Goal: Contribute content: Contribute content

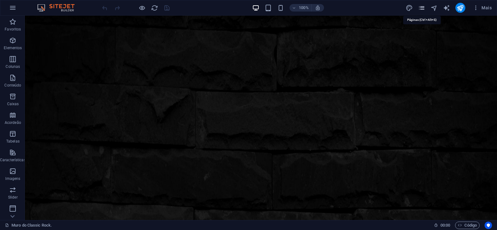
click at [420, 9] on icon "pages" at bounding box center [421, 7] width 7 height 7
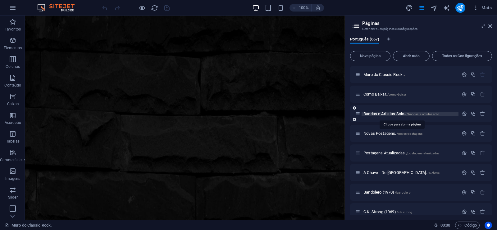
click at [381, 115] on span "Bandas e Artistas Solo.. /bandas-e-artistas-solo" at bounding box center [402, 113] width 76 height 5
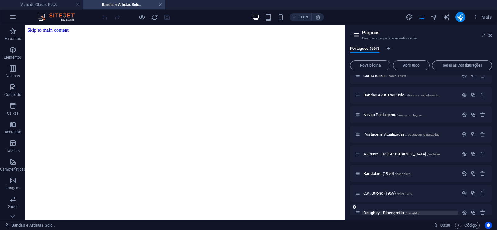
click at [369, 212] on span "Daughtry - Discografia. /daughtry" at bounding box center [392, 212] width 56 height 5
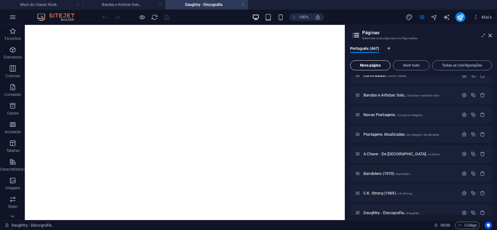
click at [369, 66] on span "Nova página" at bounding box center [370, 65] width 35 height 4
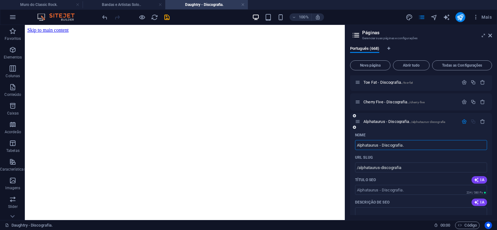
type input "Alphataurus - Discografia."
type input "/alphataurus-discografia"
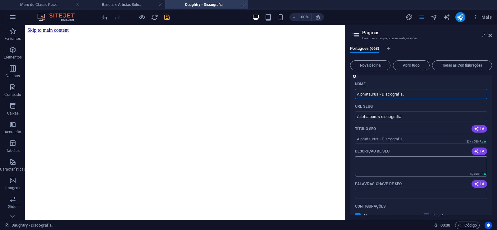
scroll to position [13076, 0]
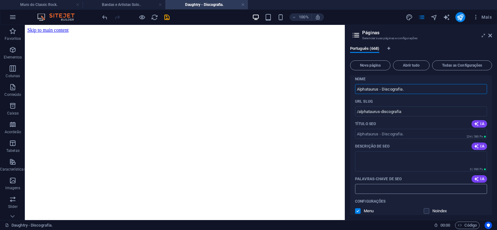
click at [378, 188] on input "Palavras-chave de SEO" at bounding box center [421, 189] width 132 height 10
paste input "Alphataurus - Discografia. Download."
type input "Alphataurus - Discografia. Download."
click at [386, 162] on textarea "Descrição de SEO" at bounding box center [421, 161] width 132 height 20
paste textarea "Alphataurus é um grupo italiano de rock progressivo, baseado em [GEOGRAPHIC_DAT…"
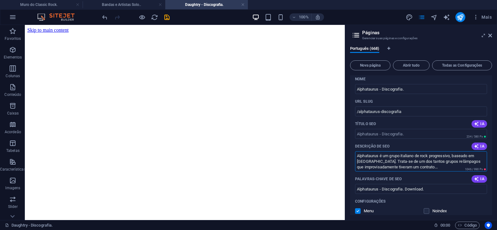
click at [393, 168] on textarea "Alphataurus é um grupo italiano de rock progressivo, baseado em [GEOGRAPHIC_DAT…" at bounding box center [421, 161] width 132 height 20
click at [391, 167] on textarea "Alphataurus é um grupo italiano de rock progressivo, baseado em [GEOGRAPHIC_DAT…" at bounding box center [421, 161] width 132 height 20
drag, startPoint x: 391, startPoint y: 166, endPoint x: 434, endPoint y: 168, distance: 43.5
click at [434, 168] on textarea "Alphataurus é um grupo italiano de rock progressivo, baseado em [GEOGRAPHIC_DAT…" at bounding box center [421, 161] width 132 height 20
type textarea "Alphataurus é um grupo italiano de rock progressivo, baseado em [GEOGRAPHIC_DAT…"
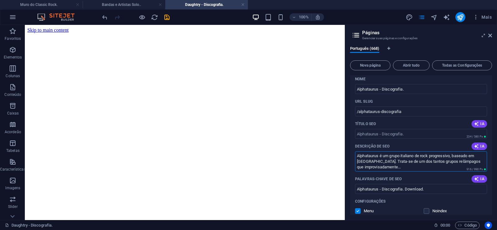
scroll to position [13048, 0]
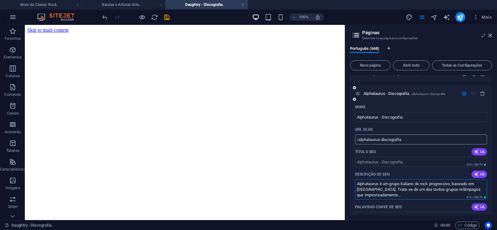
click at [380, 142] on input "/alphataurus-discografia" at bounding box center [421, 139] width 132 height 10
drag, startPoint x: 380, startPoint y: 139, endPoint x: 359, endPoint y: 144, distance: 21.8
click at [359, 144] on input "/alphataurus-discografia" at bounding box center [421, 139] width 132 height 10
click at [385, 138] on input "/alphataurus-discografia" at bounding box center [421, 139] width 132 height 10
drag, startPoint x: 380, startPoint y: 139, endPoint x: 413, endPoint y: 140, distance: 32.9
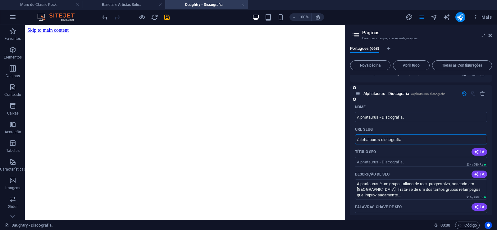
click at [413, 140] on input "/alphataurus-discografia" at bounding box center [421, 139] width 132 height 10
type input "/alphataurus"
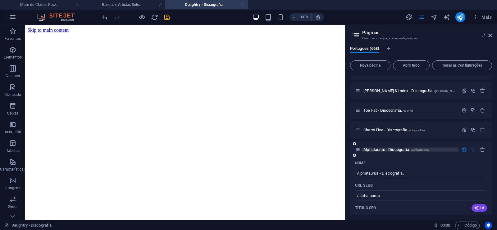
click at [380, 150] on span "Alphataurus - Discografia. /alphataurus" at bounding box center [396, 149] width 65 height 5
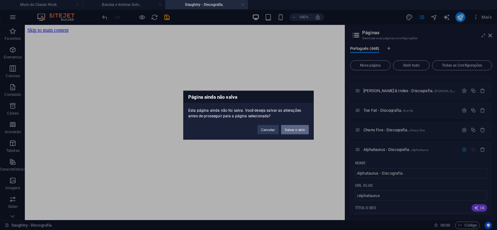
click at [296, 129] on button "Salvar e abrir" at bounding box center [295, 129] width 28 height 9
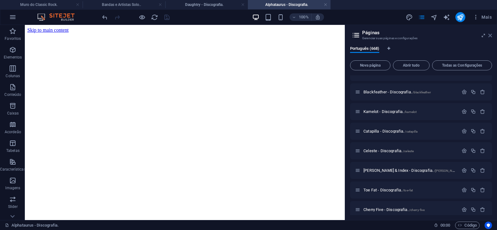
scroll to position [0, 0]
click at [492, 36] on icon at bounding box center [491, 35] width 4 height 5
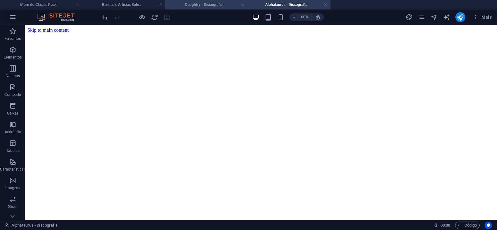
click at [192, 3] on h4 "Daughtry - Discografia." at bounding box center [206, 4] width 83 height 7
click figure
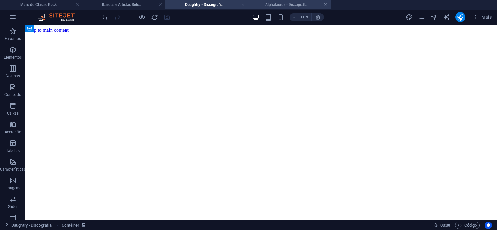
click at [279, 5] on h4 "Alphataurus - Discografia." at bounding box center [289, 4] width 83 height 7
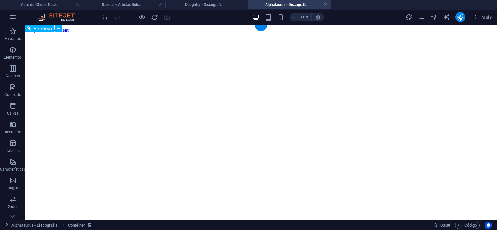
click at [54, 33] on figure at bounding box center [260, 33] width 467 height 0
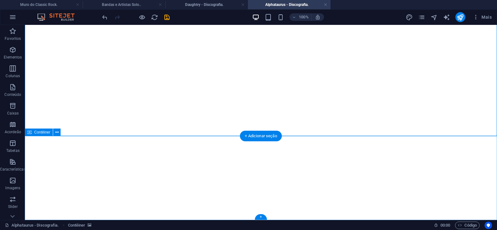
click div "Solte o conteúdo aqui ou Adicionar elementos Colar área de transferência"
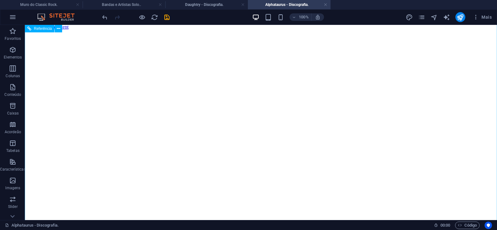
scroll to position [0, 0]
click figure
click div "Daughtry - Discografia."
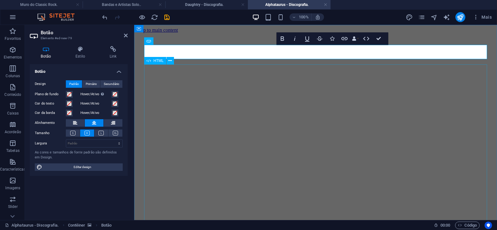
scroll to position [0, 6]
click div "Daughtry é [PERSON_NAME] norte-americana de rock liderada pelo ex-participante …"
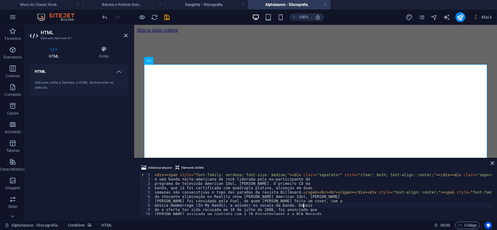
type textarea "música Hemmorrage (In My Hands), a assumir os vocais da banda. Depois"
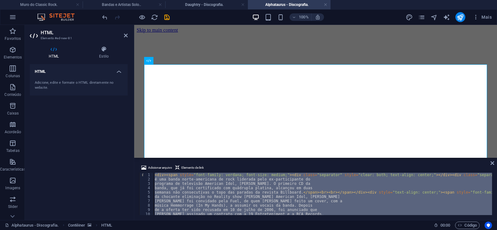
paste textarea "</div></div></div></div>"
type textarea "</div></div></div></div>"
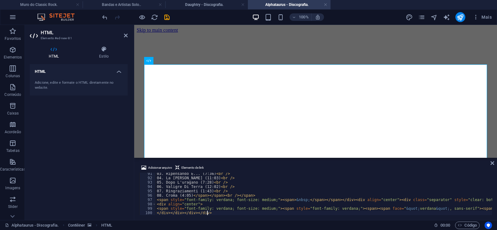
scroll to position [393, 0]
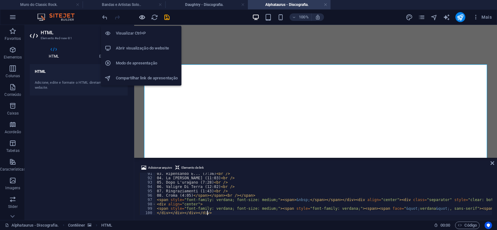
click at [141, 16] on icon "button" at bounding box center [142, 17] width 7 height 7
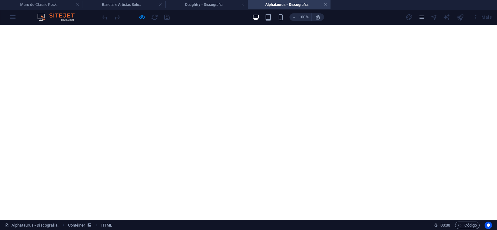
scroll to position [158, 0]
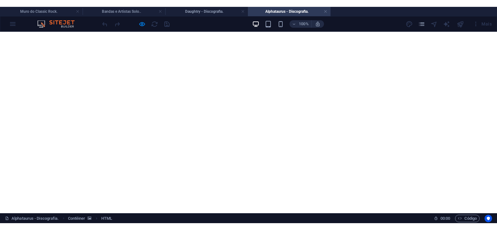
click span "O seu único trabalho, chamado simplesmente Alphataurus, é o primeiro disco grav…"
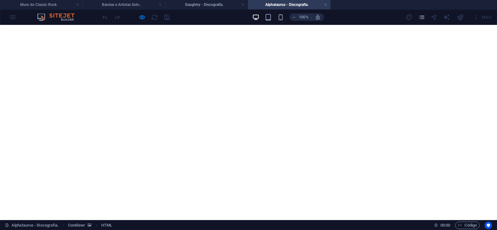
scroll to position [349, 0]
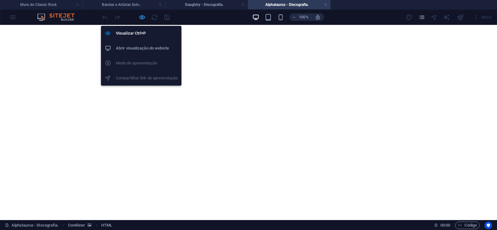
click at [142, 14] on icon "button" at bounding box center [142, 17] width 7 height 7
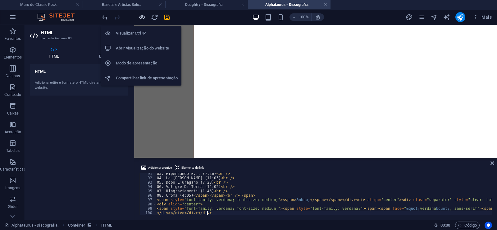
scroll to position [393, 0]
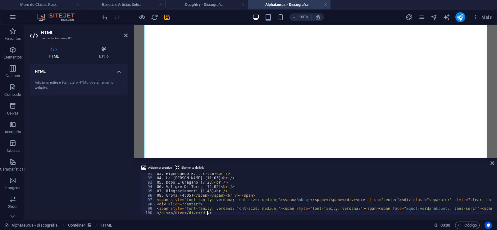
type textarea "06. Valigre Di Terra (12:02)<br />"
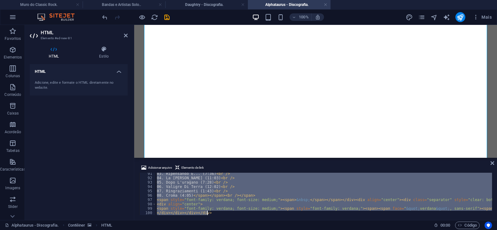
type textarea "</div></div></div></div>"
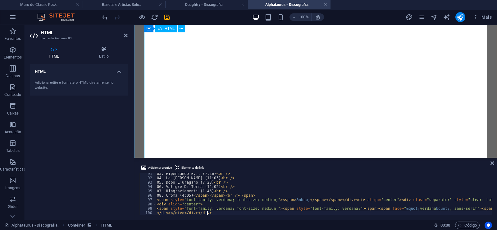
scroll to position [190, 0]
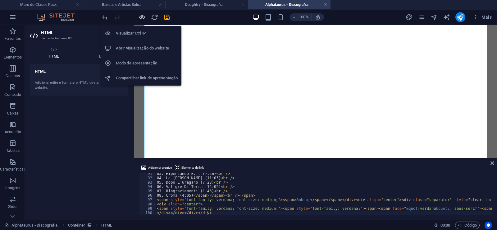
click at [143, 15] on icon "button" at bounding box center [142, 17] width 7 height 7
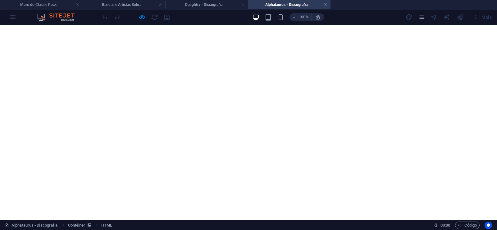
scroll to position [1644, 0]
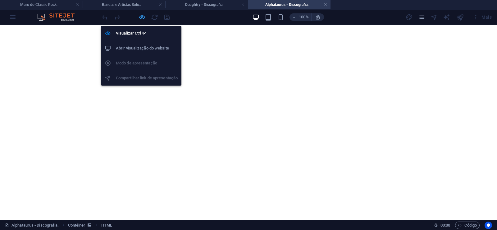
click at [144, 17] on icon "button" at bounding box center [142, 17] width 7 height 7
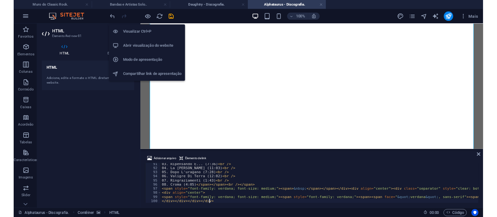
scroll to position [393, 0]
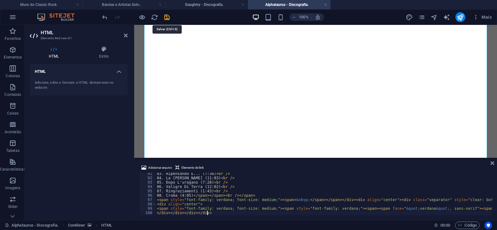
click at [167, 16] on icon "save" at bounding box center [166, 17] width 7 height 7
click at [326, 5] on link at bounding box center [326, 5] width 4 height 6
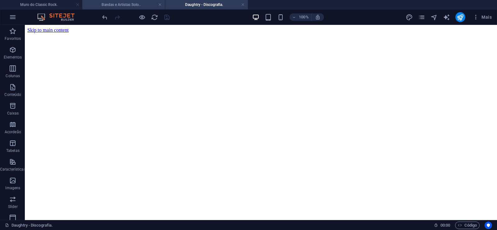
click at [136, 2] on h4 "Bandas e Artistas Solo.." at bounding box center [123, 4] width 83 height 7
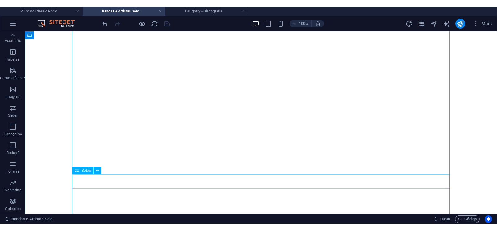
scroll to position [85, 0]
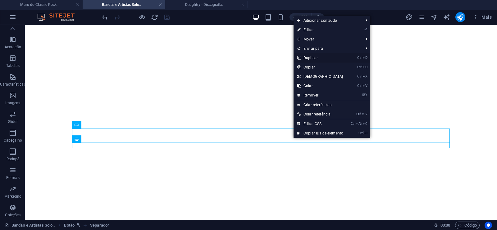
click at [309, 55] on link "Ctrl D Duplicar" at bounding box center [320, 57] width 53 height 9
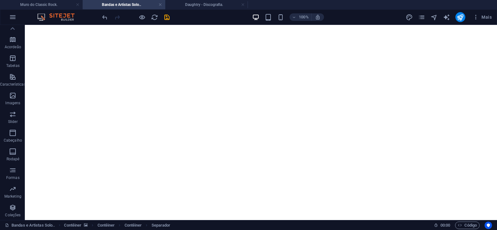
drag, startPoint x: 292, startPoint y: 158, endPoint x: 289, endPoint y: 148, distance: 10.6
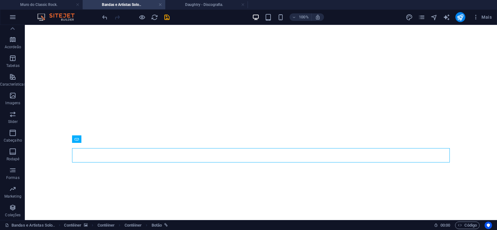
select select "px"
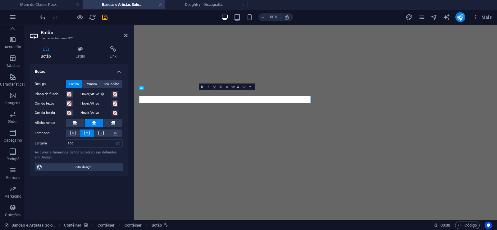
scroll to position [0, 5]
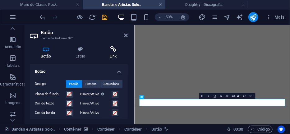
click at [114, 54] on h4 "Link" at bounding box center [113, 52] width 29 height 13
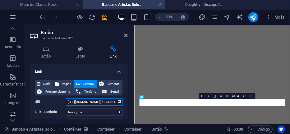
drag, startPoint x: 92, startPoint y: 103, endPoint x: 114, endPoint y: 102, distance: 22.4
click at [114, 102] on input "[URL][DOMAIN_NAME][PERSON_NAME]" at bounding box center [94, 101] width 57 height 7
paste input "phatauru"
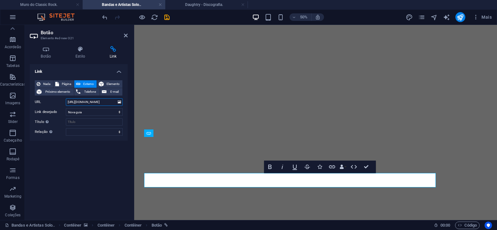
scroll to position [555, 0]
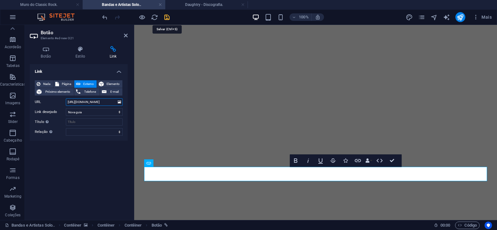
type input "[URL][DOMAIN_NAME]"
click at [166, 17] on icon "save" at bounding box center [166, 17] width 7 height 7
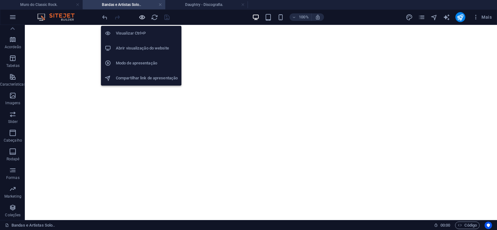
click at [141, 16] on icon "button" at bounding box center [142, 17] width 7 height 7
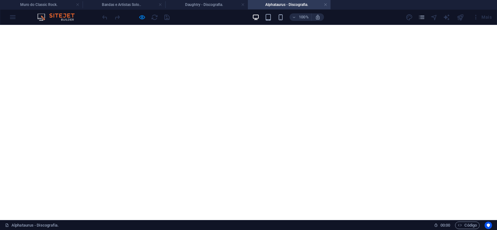
scroll to position [697, 0]
click at [327, 6] on link at bounding box center [326, 5] width 4 height 6
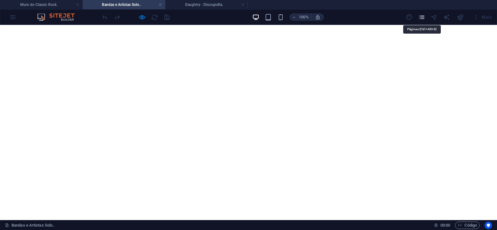
click at [422, 19] on icon "pages" at bounding box center [421, 17] width 7 height 7
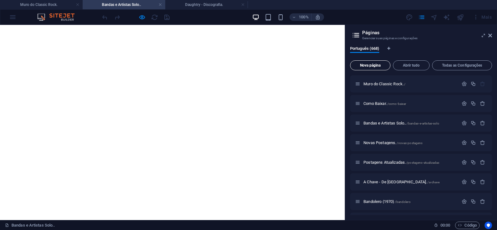
drag, startPoint x: 367, startPoint y: 66, endPoint x: 241, endPoint y: 194, distance: 180.0
click at [367, 66] on span "Nova página" at bounding box center [370, 65] width 35 height 4
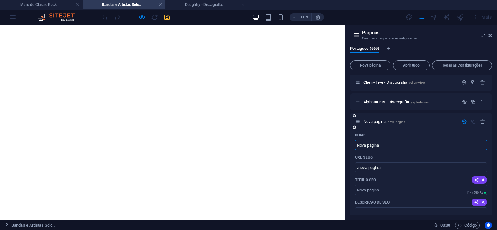
paste input "[PERSON_NAME] - Discografia."
type input "[PERSON_NAME] - Discografia."
type input "/doc-[PERSON_NAME]-discografia"
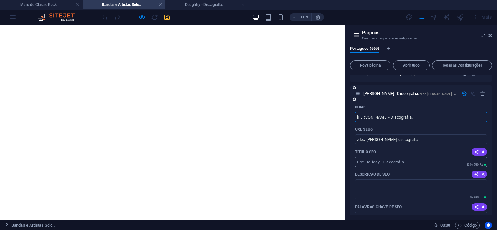
scroll to position [13096, 0]
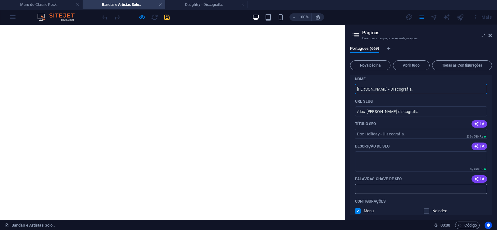
click at [372, 188] on input "Palavras-chave de SEO" at bounding box center [421, 189] width 132 height 10
paste input "[PERSON_NAME] - Discografia. Download."
click at [380, 112] on input "/doc-[PERSON_NAME]-discografia" at bounding box center [421, 111] width 132 height 10
type input "[PERSON_NAME] - Discografia. Download."
click at [396, 159] on textarea "Descrição de SEO" at bounding box center [421, 161] width 132 height 20
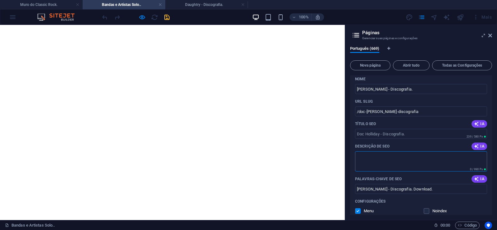
paste textarea "[PERSON_NAME] surgiu na cidade de [GEOGRAPHIC_DATA], Geórgia e lançou dois álbu…"
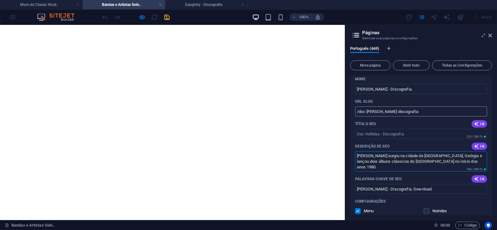
click at [378, 111] on input "/doc-[PERSON_NAME]-discografia" at bounding box center [421, 111] width 132 height 10
type textarea "[PERSON_NAME] surgiu na cidade de [GEOGRAPHIC_DATA], Geórgia e lançou dois álbu…"
click at [381, 111] on input "/doc-[PERSON_NAME]-discografia" at bounding box center [421, 111] width 132 height 10
drag, startPoint x: 381, startPoint y: 112, endPoint x: 359, endPoint y: 117, distance: 22.8
click at [359, 116] on input "/doc-[PERSON_NAME]-discografia" at bounding box center [421, 111] width 132 height 10
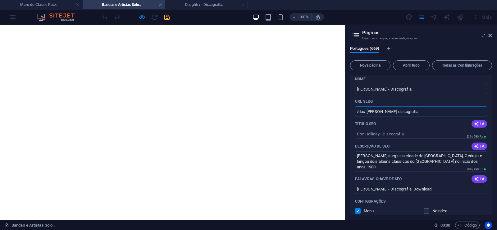
click at [385, 111] on input "/doc-[PERSON_NAME]-discografia" at bounding box center [421, 111] width 132 height 10
drag, startPoint x: 381, startPoint y: 111, endPoint x: 417, endPoint y: 110, distance: 35.7
click at [417, 110] on input "/doc-[PERSON_NAME]-discografia" at bounding box center [421, 111] width 132 height 10
type input "/doc-[PERSON_NAME]"
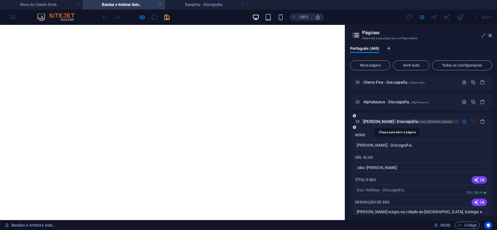
click at [373, 120] on span "[PERSON_NAME] - Discografia. /doc-[PERSON_NAME]" at bounding box center [408, 121] width 89 height 5
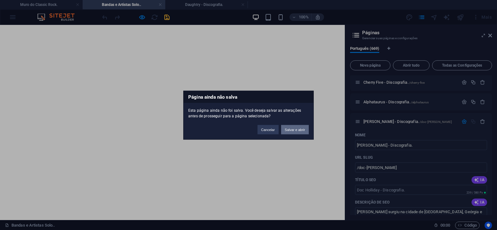
click at [297, 127] on button "Salvar e abrir" at bounding box center [295, 129] width 28 height 9
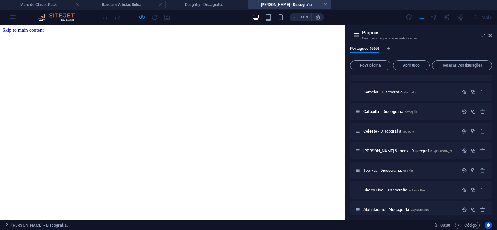
scroll to position [0, 0]
click at [490, 36] on icon at bounding box center [491, 35] width 4 height 5
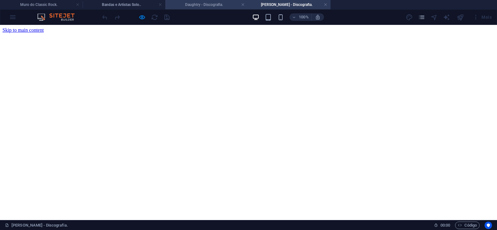
click at [206, 3] on h4 "Daughtry - Discografia." at bounding box center [206, 4] width 83 height 7
click div
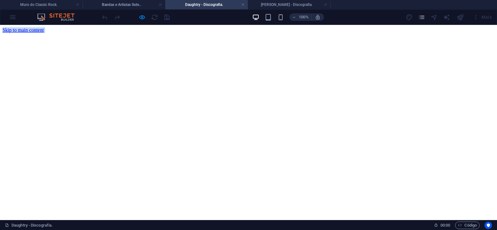
click div
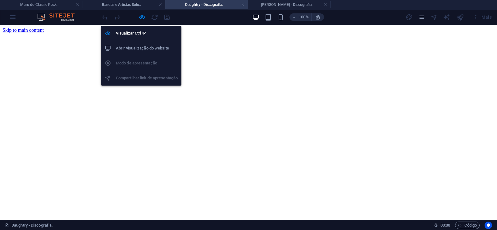
drag, startPoint x: 140, startPoint y: 18, endPoint x: 102, endPoint y: 44, distance: 46.5
click at [141, 18] on icon "button" at bounding box center [142, 17] width 7 height 7
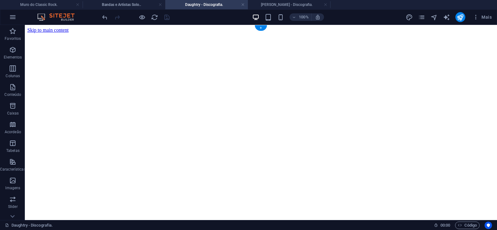
click figure
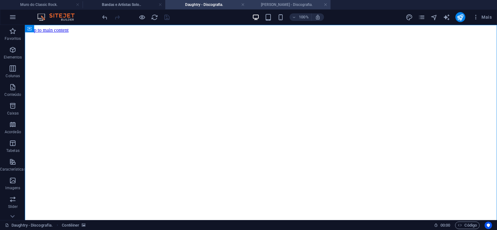
click at [285, 4] on h4 "[PERSON_NAME] - Discografia." at bounding box center [289, 4] width 83 height 7
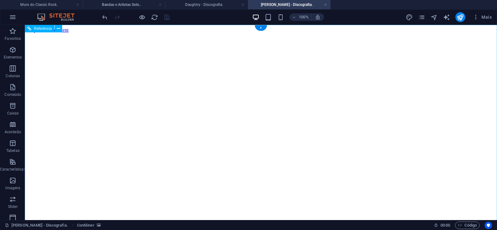
click at [53, 33] on figure at bounding box center [260, 33] width 467 height 0
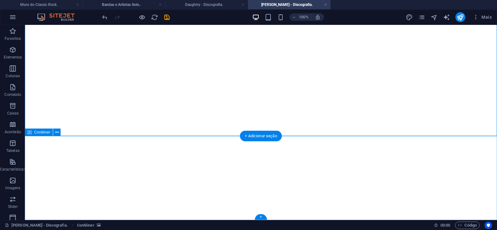
click div "Solte o conteúdo aqui ou Adicionar elementos Colar área de transferência"
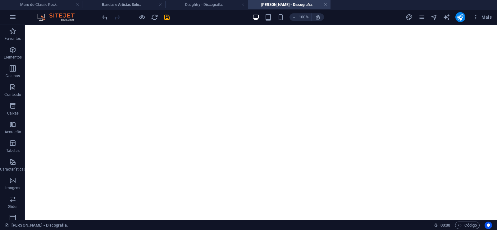
scroll to position [0, 0]
click figure
click div "Daughtry - Discografia."
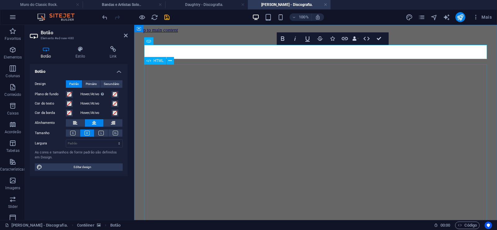
scroll to position [0, 4]
click div "Daughtry é [PERSON_NAME] norte-americana de rock liderada pelo ex-participante …"
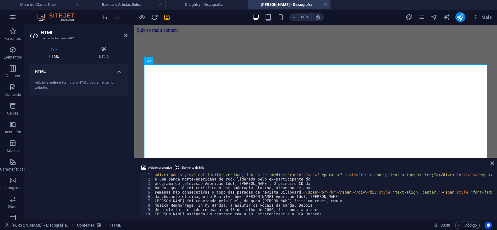
type textarea "[PERSON_NAME] foi convidado pela Fuel, de quem [PERSON_NAME] feito um cover, co…"
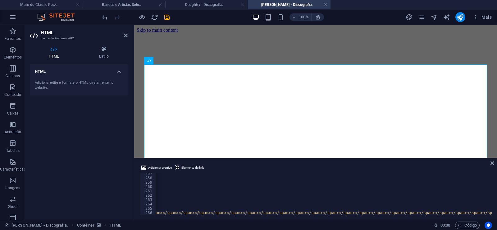
scroll to position [0, 17215]
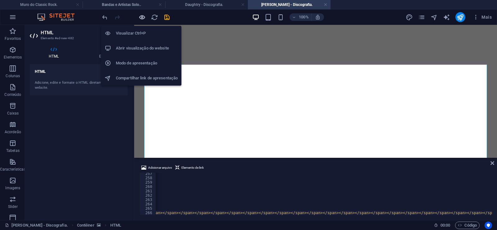
click at [142, 17] on icon "button" at bounding box center [142, 17] width 7 height 7
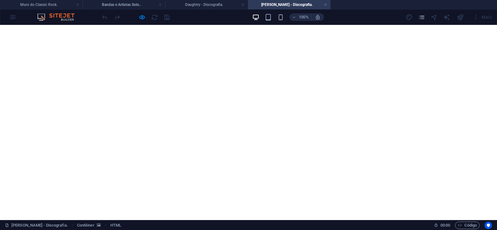
scroll to position [3293, 0]
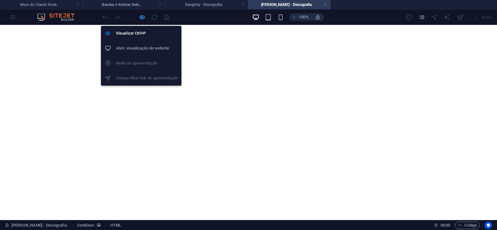
click at [143, 18] on icon "button" at bounding box center [142, 17] width 7 height 7
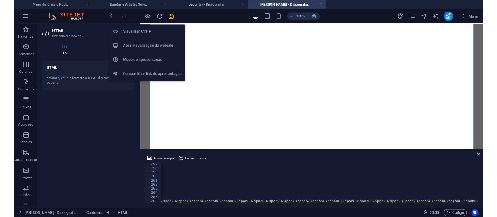
scroll to position [0, 17193]
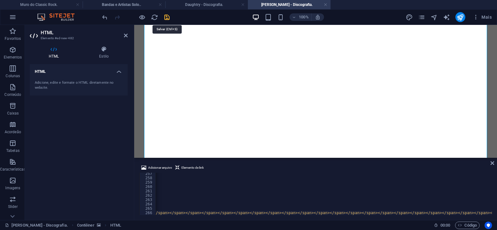
click at [168, 17] on icon "save" at bounding box center [166, 17] width 7 height 7
click at [326, 5] on link at bounding box center [326, 5] width 4 height 6
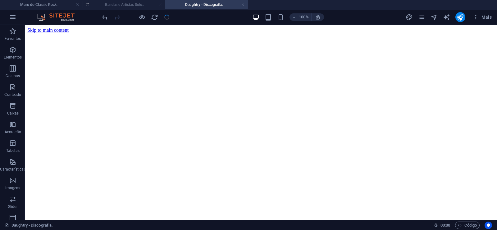
click at [135, 4] on ul "[PERSON_NAME] do Classic Rock. Bandas e Artistas Solo.. Daughtry - Discografia." at bounding box center [248, 4] width 497 height 9
click at [135, 4] on h4 "Bandas e Artistas Solo.." at bounding box center [124, 4] width 83 height 7
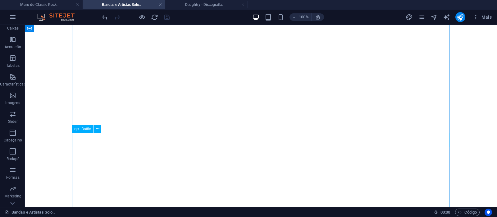
scroll to position [2518, 0]
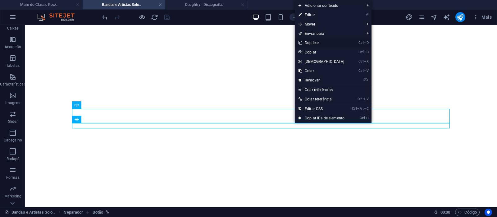
click at [309, 44] on link "Ctrl D Duplicar" at bounding box center [321, 42] width 53 height 9
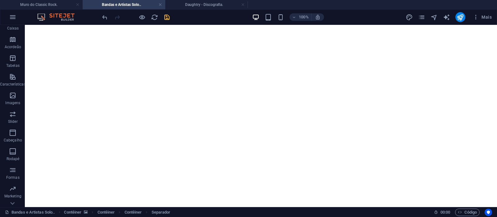
drag, startPoint x: 293, startPoint y: 139, endPoint x: 293, endPoint y: 130, distance: 9.3
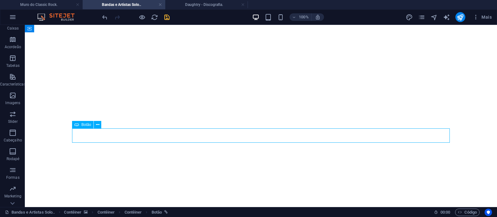
select select "px"
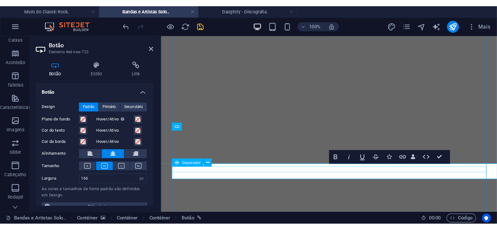
scroll to position [0, 3]
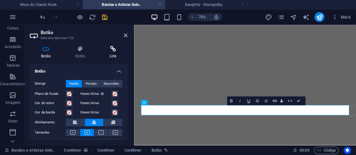
click at [115, 53] on h4 "Link" at bounding box center [113, 52] width 29 height 13
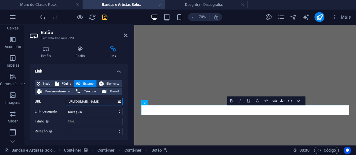
drag, startPoint x: 92, startPoint y: 102, endPoint x: 109, endPoint y: 102, distance: 17.1
click at [109, 102] on input "[URL][DOMAIN_NAME]" at bounding box center [94, 101] width 57 height 7
paste input "oc-[PERSON_NAME]"
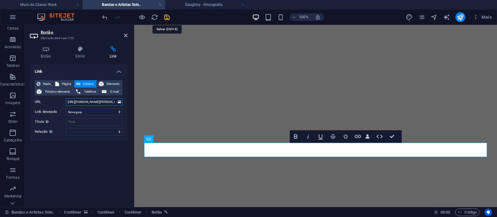
type input "[URL][DOMAIN_NAME][PERSON_NAME]"
click at [168, 18] on icon "save" at bounding box center [166, 17] width 7 height 7
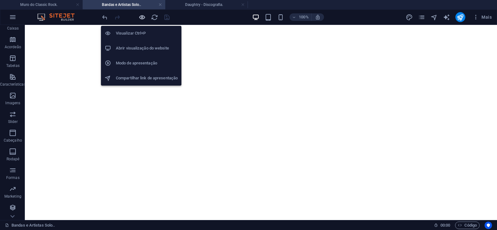
click at [144, 18] on icon "button" at bounding box center [142, 17] width 7 height 7
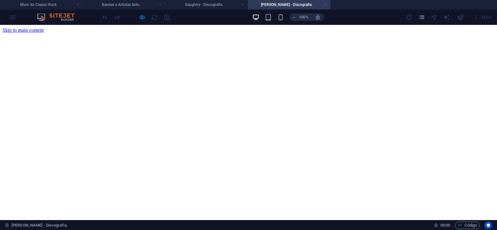
scroll to position [0, 0]
click at [325, 4] on link at bounding box center [326, 5] width 4 height 6
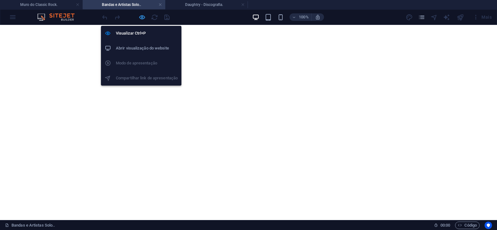
click at [141, 18] on icon "button" at bounding box center [142, 17] width 7 height 7
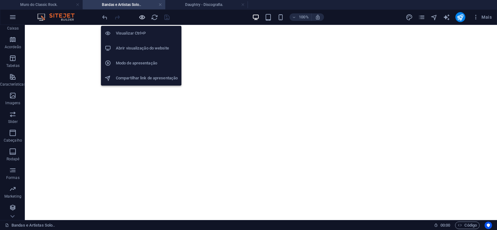
click at [143, 18] on icon "button" at bounding box center [142, 17] width 7 height 7
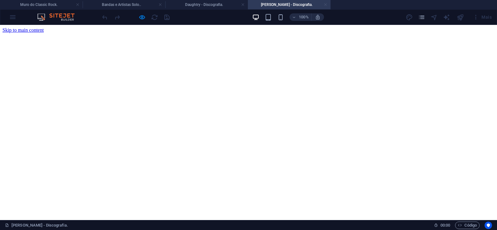
click at [325, 6] on link at bounding box center [326, 5] width 4 height 6
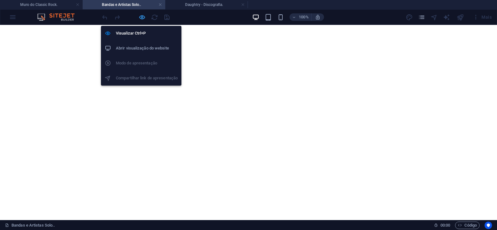
click at [144, 16] on icon "button" at bounding box center [142, 17] width 7 height 7
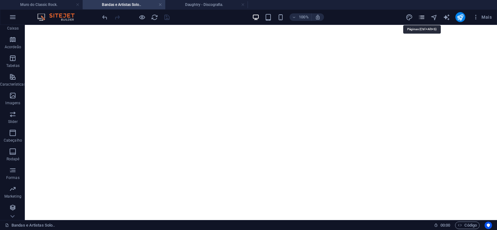
click at [420, 16] on icon "pages" at bounding box center [421, 17] width 7 height 7
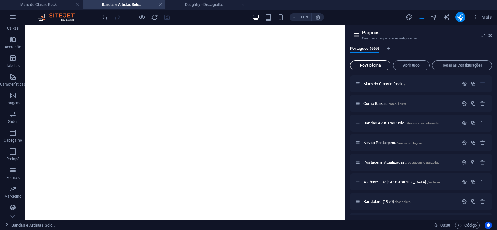
click at [366, 64] on span "Nova página" at bounding box center [370, 65] width 35 height 4
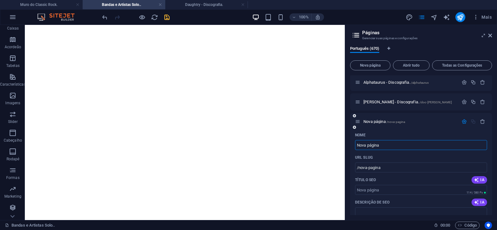
paste input "Doctor Downtrip - Discografia."
type input "Doctor Downtrip - Discografia."
type input "/doctor-downtrip-discografia"
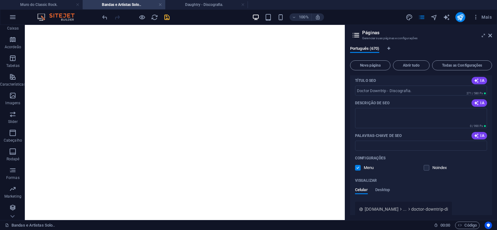
scroll to position [13172, 0]
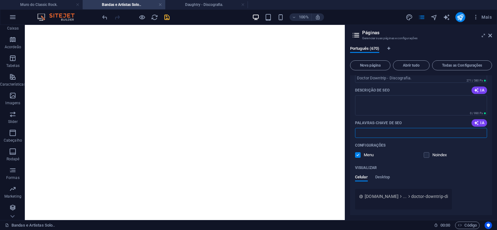
click at [388, 131] on input "Palavras-chave de SEO" at bounding box center [421, 133] width 132 height 10
paste input "Doctor Downtrip - Discografia. Download."
click at [382, 115] on textarea "Descrição de SEO" at bounding box center [421, 105] width 132 height 20
type input "Doctor Downtrip - Discografia. Download."
click at [373, 115] on textarea "Descrição de SEO" at bounding box center [421, 105] width 132 height 20
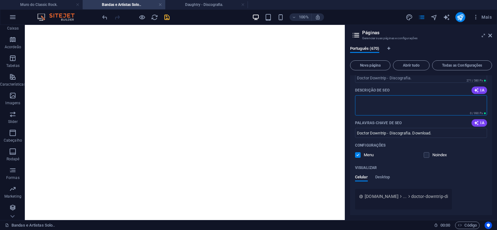
scroll to position [13144, 0]
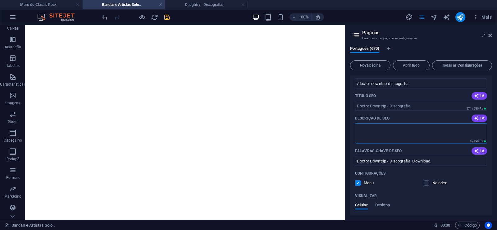
paste textarea "Formada em [GEOGRAPHIC_DATA] em 1969, Doctor [PERSON_NAME] estreou com um compa…"
click at [383, 82] on input "/doctor-downtrip-discografia" at bounding box center [421, 83] width 132 height 10
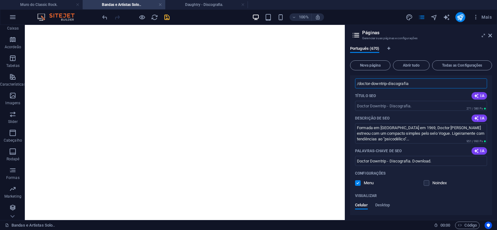
type textarea "Formada em [GEOGRAPHIC_DATA] em 1969, Doctor [PERSON_NAME] estreou com um compa…"
click at [388, 84] on input "/doctor-downtrip-discografia" at bounding box center [421, 83] width 132 height 10
drag, startPoint x: 388, startPoint y: 84, endPoint x: 358, endPoint y: 89, distance: 29.9
click at [358, 88] on input "/doctor-downtrip-discografia" at bounding box center [421, 83] width 132 height 10
click at [395, 85] on input "/doctor-downtrip-discografia" at bounding box center [421, 83] width 132 height 10
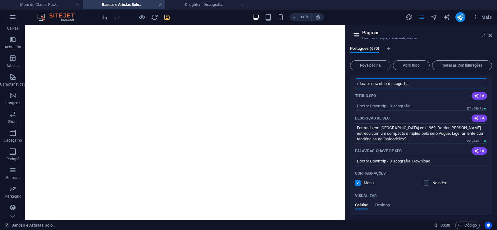
drag, startPoint x: 387, startPoint y: 85, endPoint x: 436, endPoint y: 89, distance: 48.6
click at [436, 88] on input "/doctor-downtrip-discografia" at bounding box center [421, 83] width 132 height 10
type input "/doctor-downtrip"
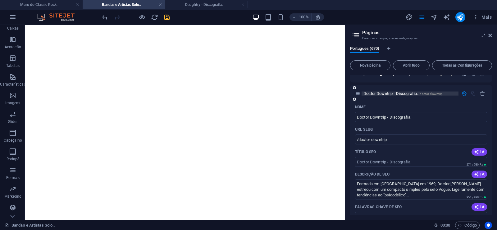
click at [370, 94] on span "Doctor Downtrip - Discografia. /doctor-downtrip" at bounding box center [403, 93] width 79 height 5
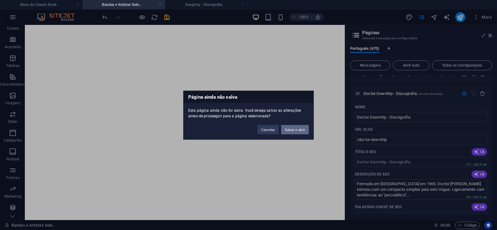
click at [298, 130] on button "Salvar e abrir" at bounding box center [295, 129] width 28 height 9
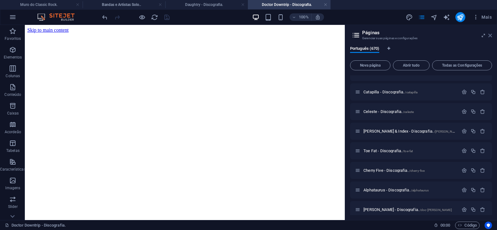
scroll to position [0, 0]
click at [491, 34] on icon at bounding box center [491, 35] width 4 height 5
click at [202, 3] on h4 "Daughtry - Discografia." at bounding box center [206, 4] width 83 height 7
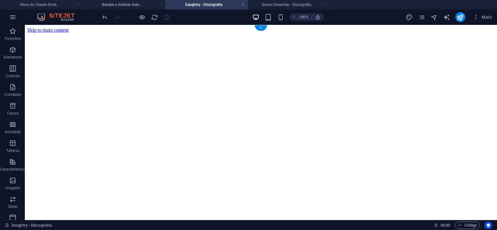
click figure
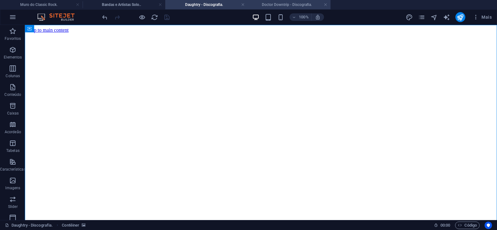
click at [291, 6] on h4 "Doctor Downtrip - Discografia." at bounding box center [289, 4] width 83 height 7
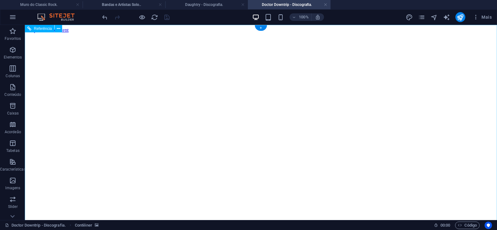
click at [57, 33] on figure at bounding box center [260, 33] width 467 height 0
drag, startPoint x: 470, startPoint y: 111, endPoint x: 481, endPoint y: 221, distance: 110.9
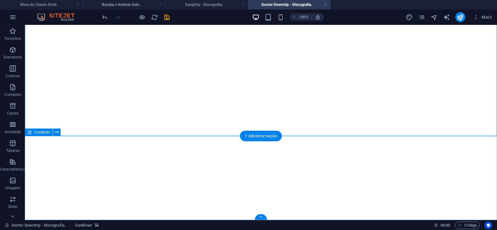
click div "Solte o conteúdo aqui ou Adicionar elementos Colar área de transferência"
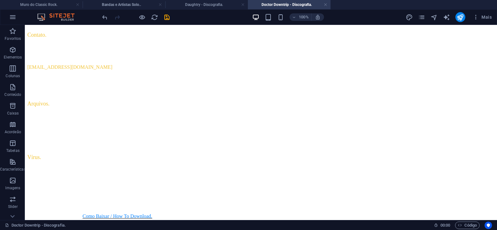
scroll to position [0, 0]
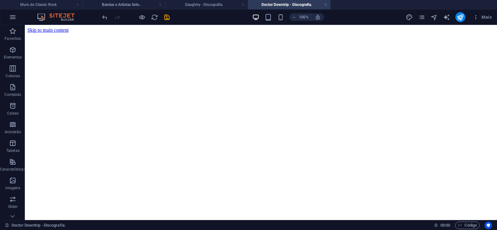
drag, startPoint x: 471, startPoint y: 190, endPoint x: 432, endPoint y: 21, distance: 173.5
click figure
click div "Daughtry - Discografia."
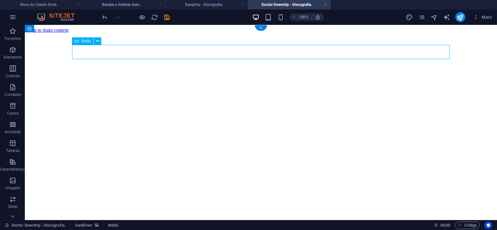
click div "Daughtry - Discografia."
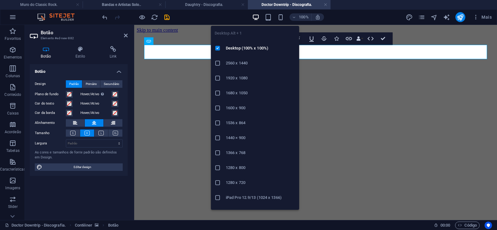
scroll to position [0, 4]
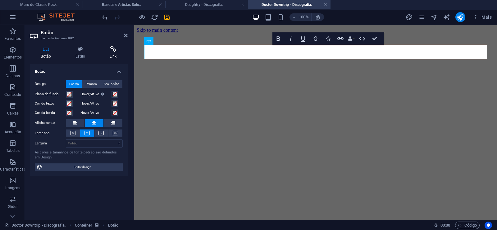
click at [113, 49] on icon at bounding box center [113, 49] width 29 height 6
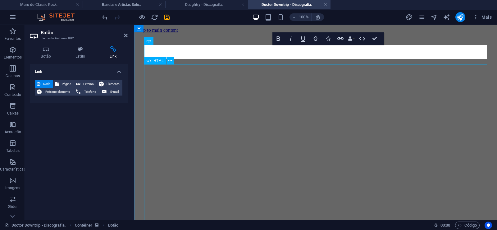
click div "Daughtry é [PERSON_NAME] norte-americana de rock liderada pelo ex-participante …"
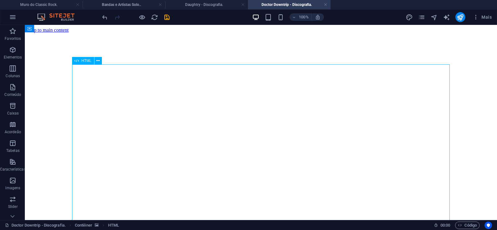
click div "Daughtry é [PERSON_NAME] norte-americana de rock liderada pelo ex-participante …"
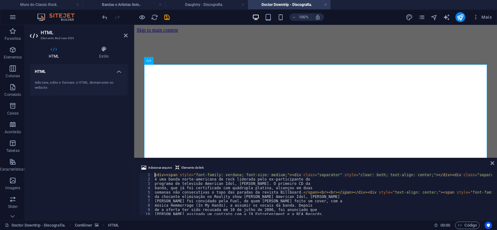
type textarea "música Hemmorrage (In My Hands), a assumir os vocais da banda. Depois"
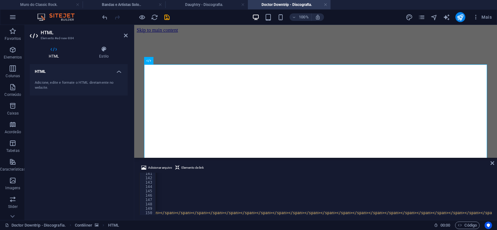
scroll to position [0, 17362]
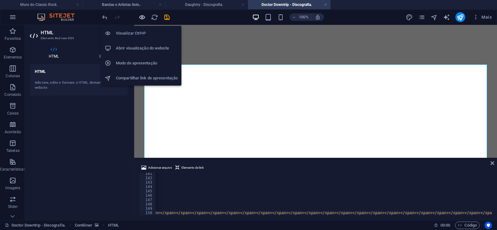
click at [141, 17] on icon "button" at bounding box center [142, 17] width 7 height 7
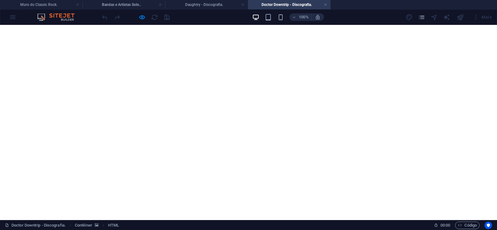
scroll to position [1210, 0]
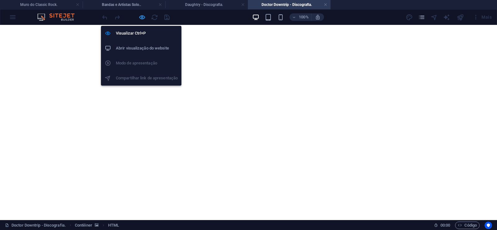
click at [141, 14] on icon "button" at bounding box center [142, 17] width 7 height 7
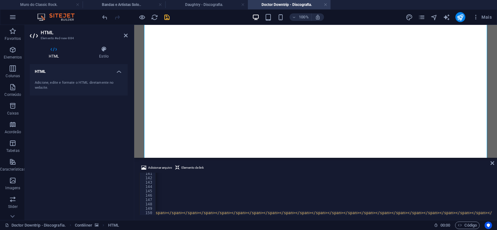
scroll to position [0, 17339]
click at [167, 17] on icon "save" at bounding box center [166, 17] width 7 height 7
click at [325, 6] on link at bounding box center [326, 5] width 4 height 6
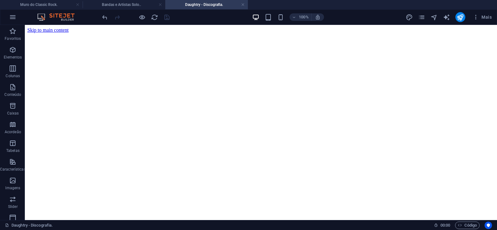
click at [116, 3] on h4 "Bandas e Artistas Solo.." at bounding box center [124, 4] width 83 height 7
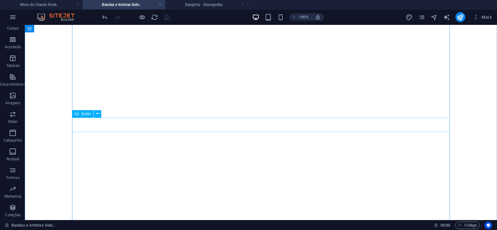
scroll to position [2550, 0]
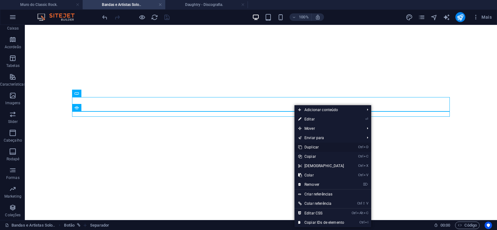
click at [310, 144] on link "Ctrl D Duplicar" at bounding box center [321, 146] width 53 height 9
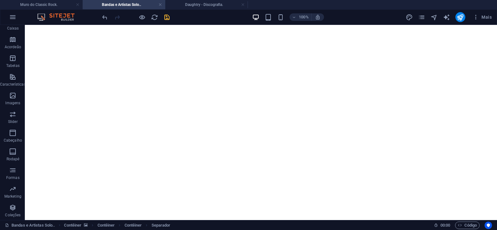
drag, startPoint x: 298, startPoint y: 127, endPoint x: 296, endPoint y: 117, distance: 10.2
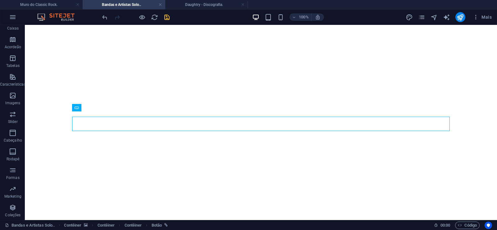
select select "px"
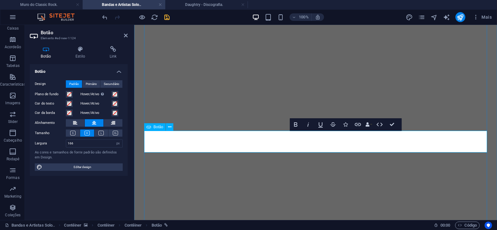
scroll to position [0, 4]
drag, startPoint x: 77, startPoint y: 143, endPoint x: 42, endPoint y: 143, distance: 35.4
click at [66, 143] on input "166" at bounding box center [94, 143] width 56 height 7
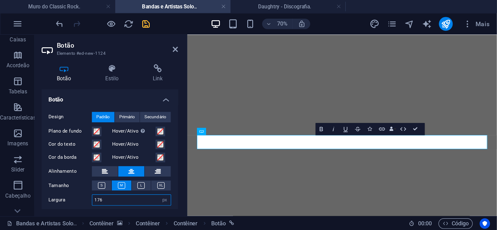
scroll to position [0, 4]
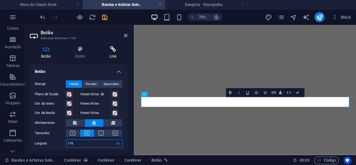
type input "176"
click at [115, 51] on icon at bounding box center [113, 49] width 29 height 6
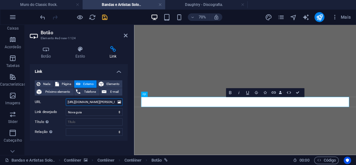
drag, startPoint x: 92, startPoint y: 103, endPoint x: 112, endPoint y: 103, distance: 19.3
click at [112, 103] on input "[URL][DOMAIN_NAME][PERSON_NAME]" at bounding box center [94, 101] width 57 height 7
paste input "tor-downtrip"
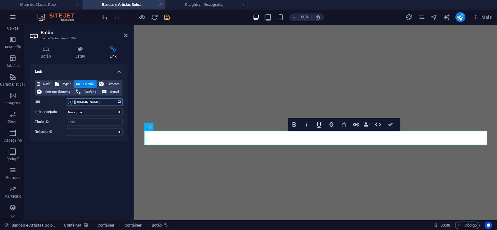
type input "[URL][DOMAIN_NAME]"
click at [166, 15] on icon "save" at bounding box center [166, 17] width 7 height 7
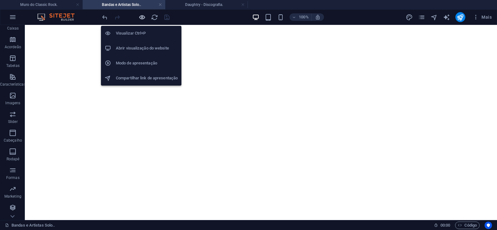
click at [143, 16] on icon "button" at bounding box center [142, 17] width 7 height 7
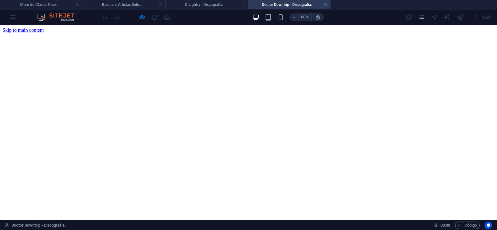
scroll to position [0, 0]
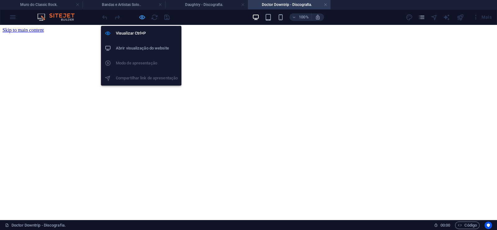
click at [142, 15] on icon "button" at bounding box center [142, 17] width 7 height 7
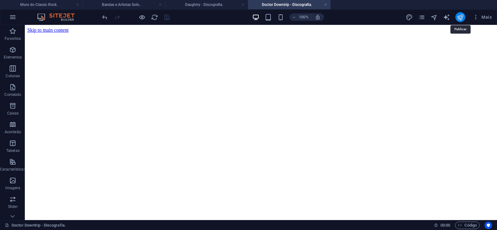
drag, startPoint x: 460, startPoint y: 17, endPoint x: 161, endPoint y: 170, distance: 336.0
click at [460, 17] on icon "publish" at bounding box center [460, 17] width 7 height 7
